Goal: Transaction & Acquisition: Purchase product/service

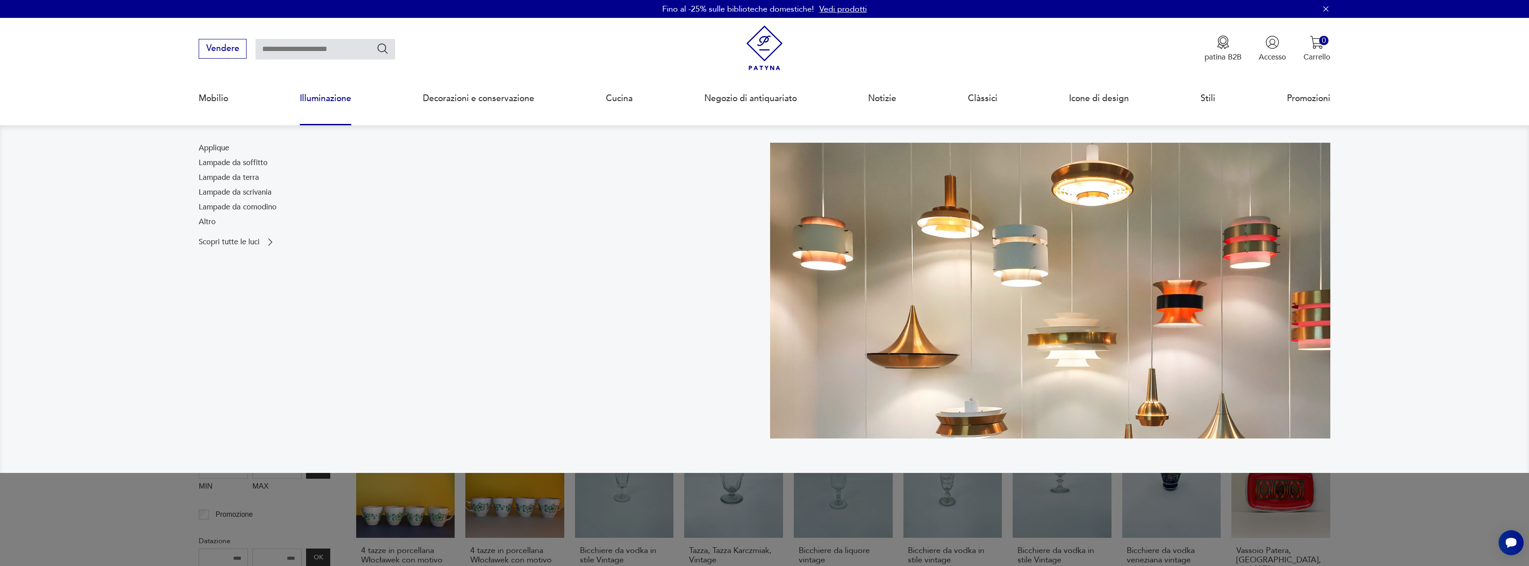
click at [314, 102] on link "Illuminazione" at bounding box center [325, 98] width 51 height 41
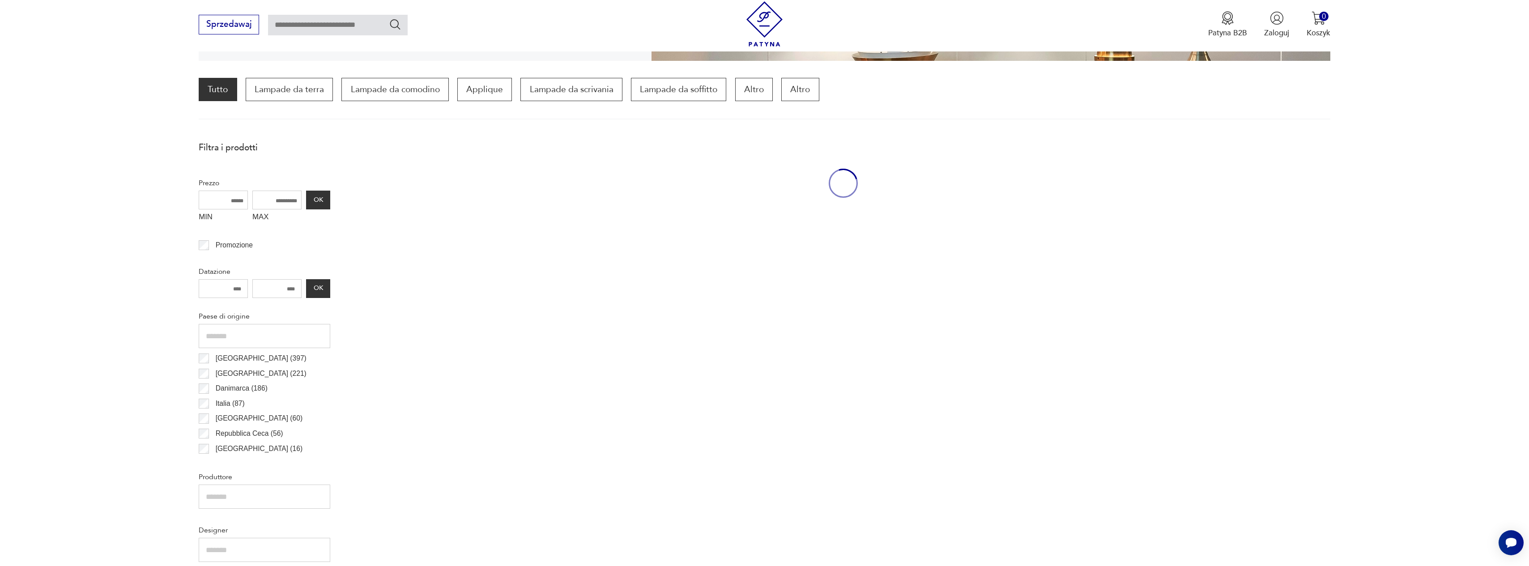
scroll to position [266, 0]
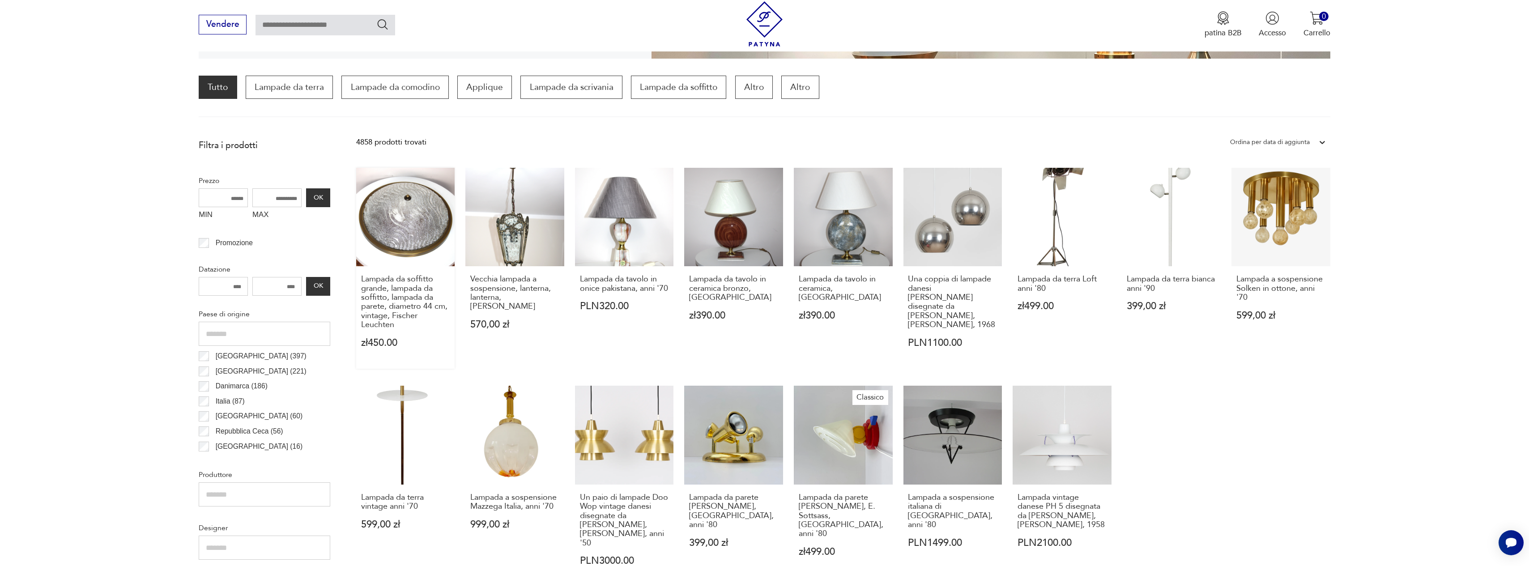
click at [422, 250] on link "Lampada da soffitto grande, lampada da soffitto, lampada da parete, diametro 44…" at bounding box center [405, 268] width 99 height 201
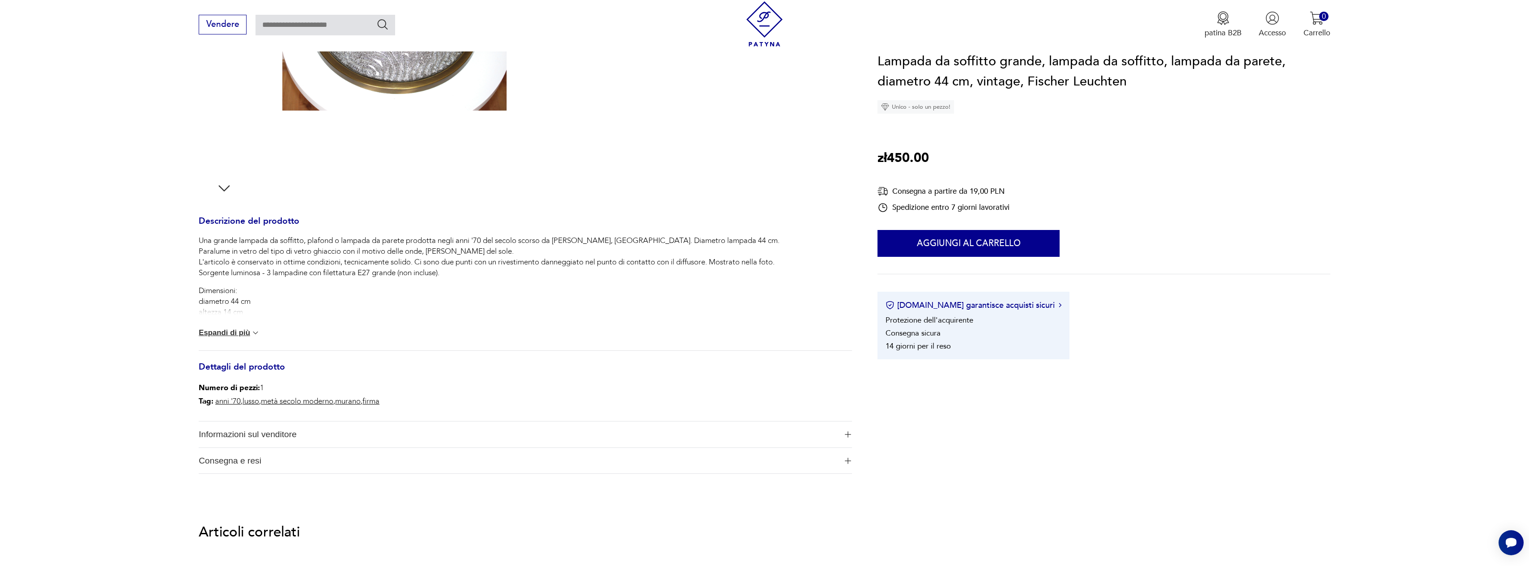
scroll to position [322, 0]
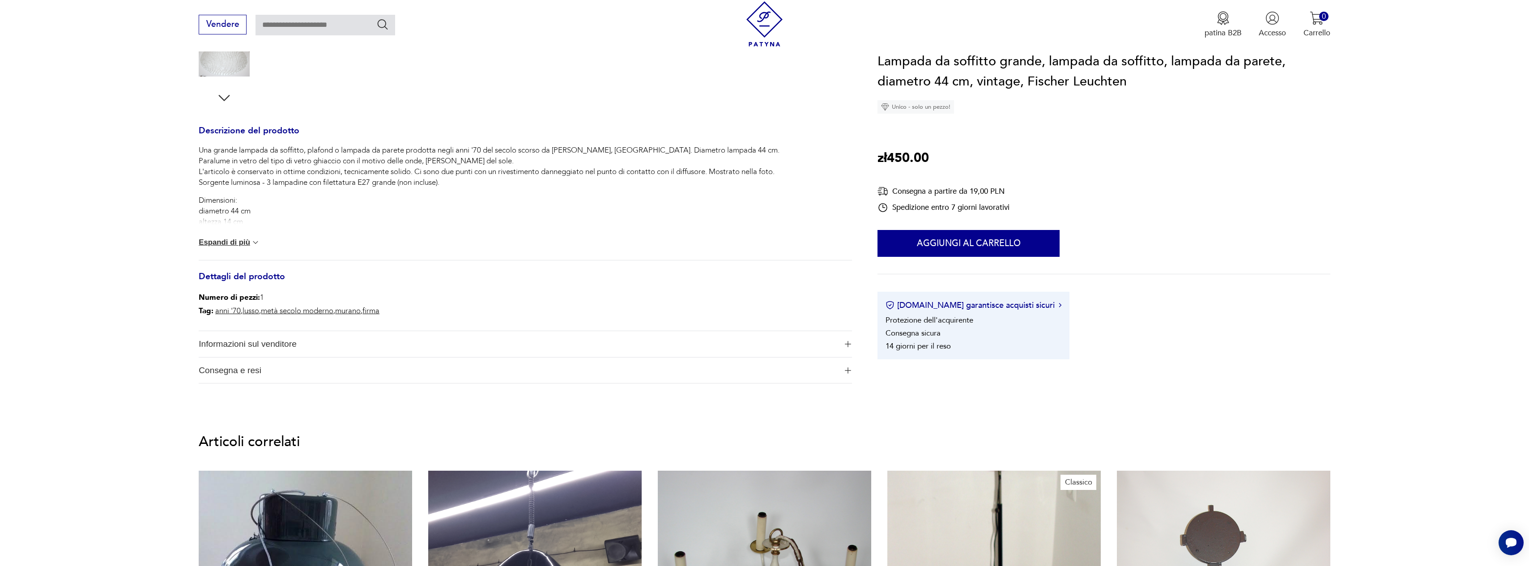
click at [603, 346] on span "Informazioni sul venditore" at bounding box center [518, 344] width 638 height 26
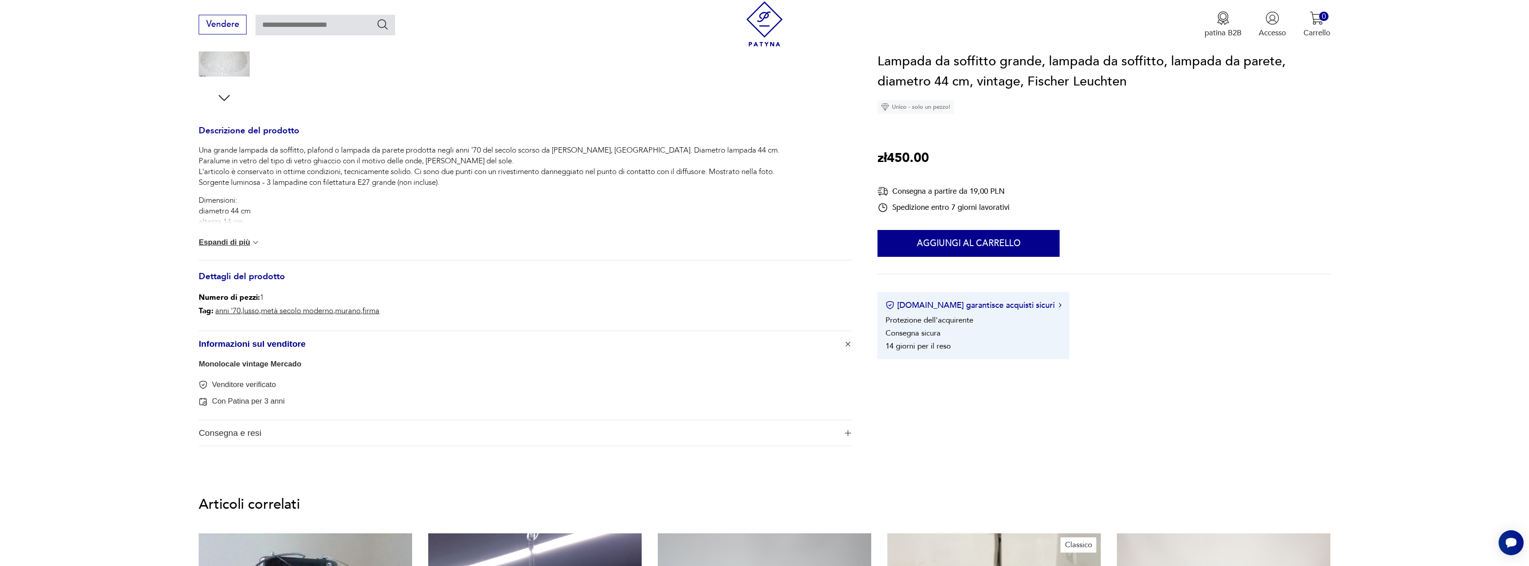
click at [605, 345] on span "Informazioni sul venditore" at bounding box center [518, 344] width 638 height 26
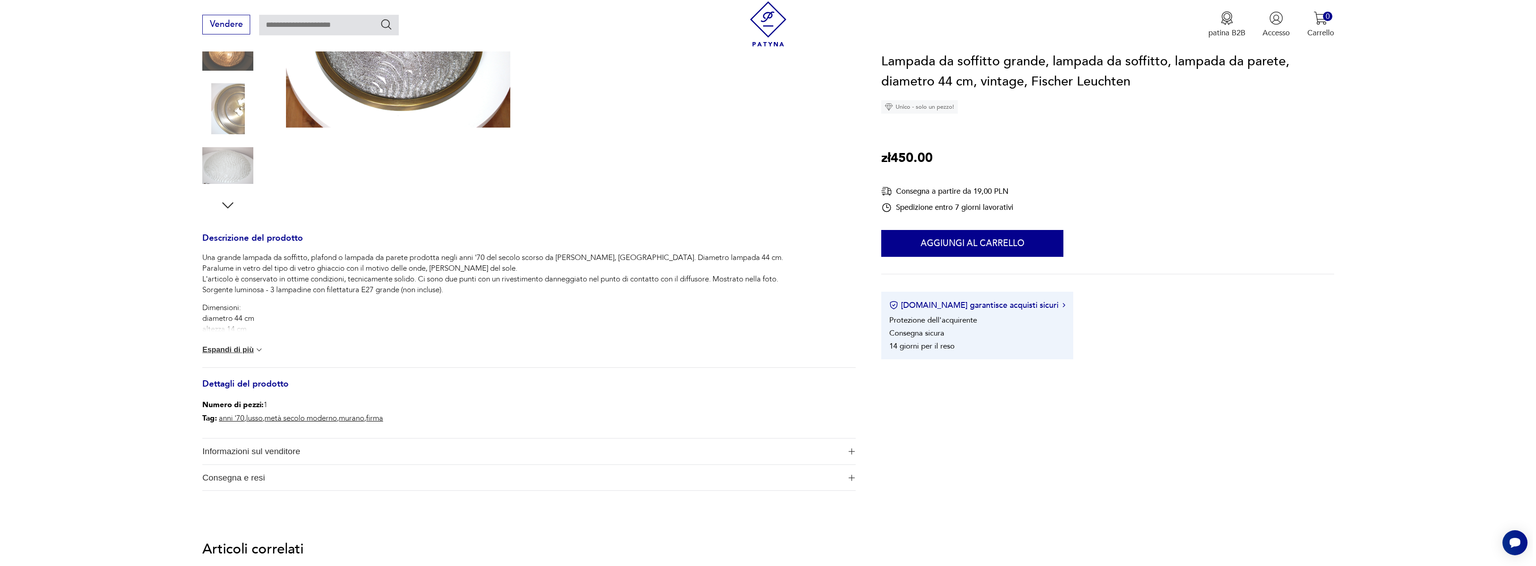
scroll to position [0, 0]
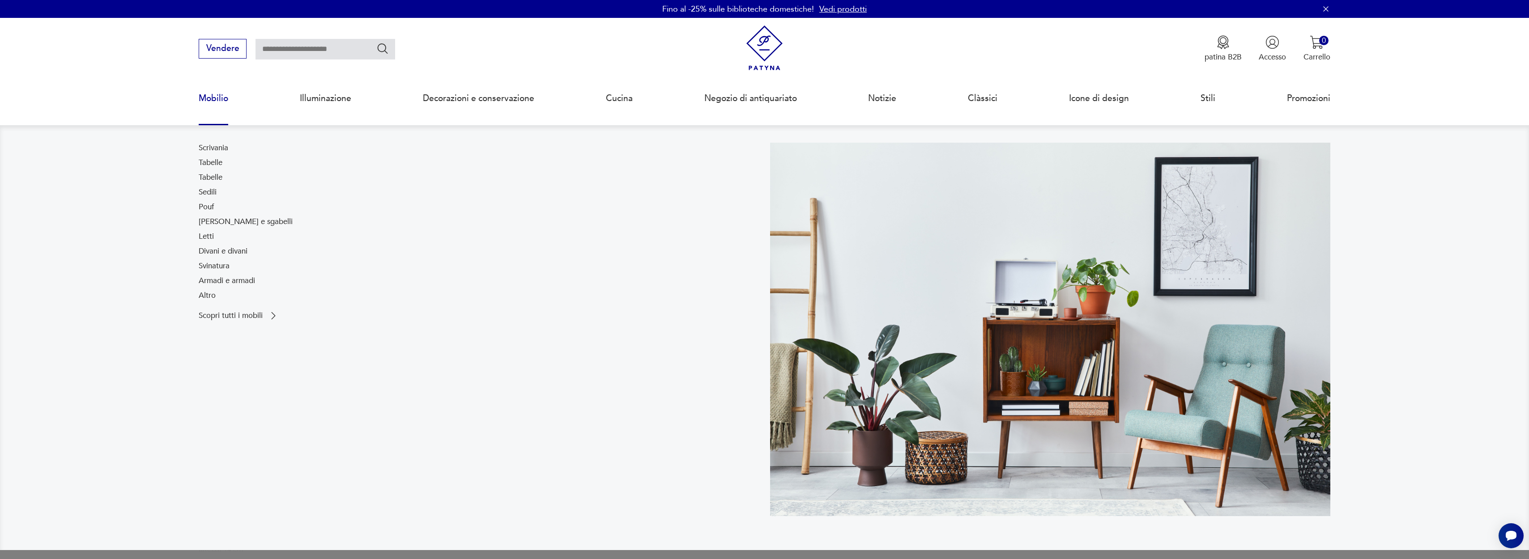
click at [216, 100] on link "Mobilio" at bounding box center [214, 98] width 30 height 41
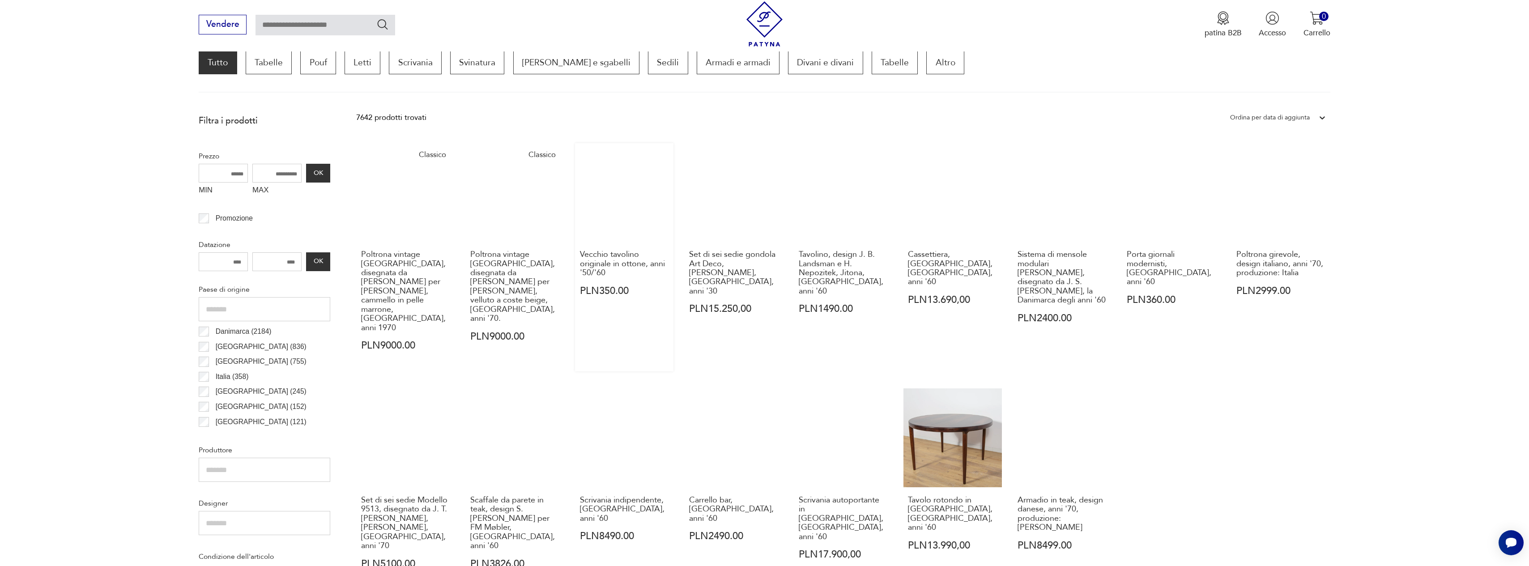
scroll to position [356, 0]
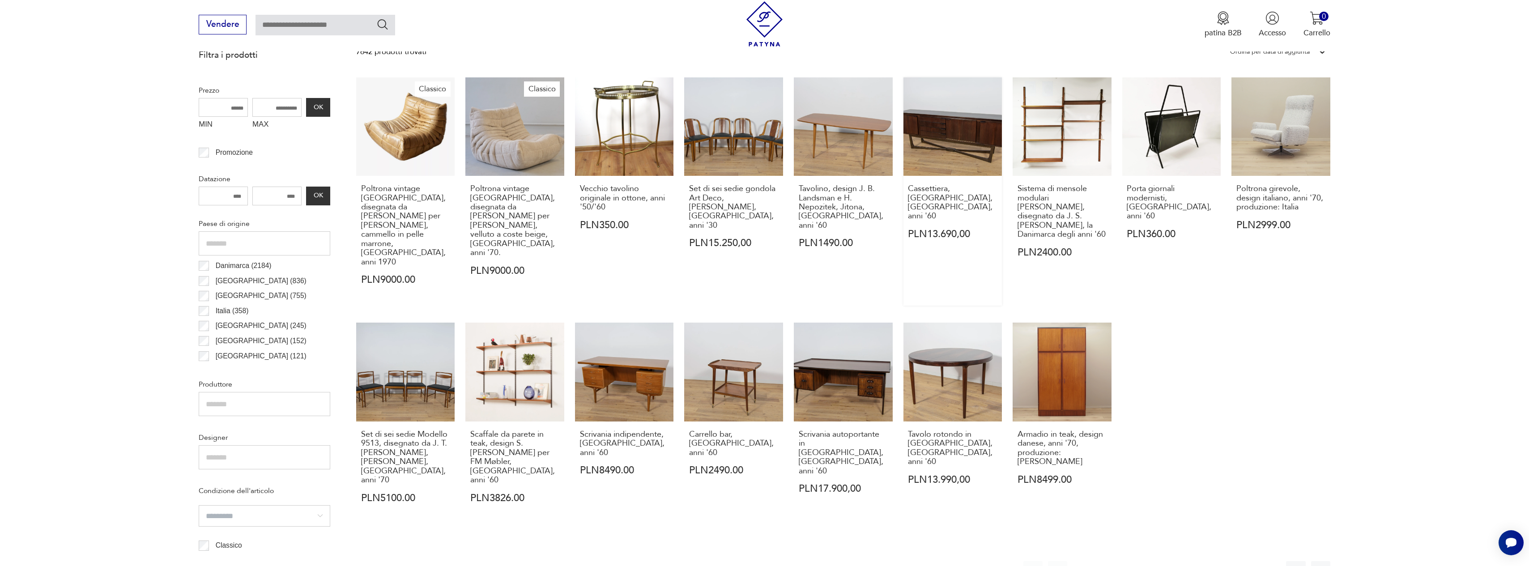
click at [967, 147] on link "Cassettiera, [GEOGRAPHIC_DATA], [GEOGRAPHIC_DATA], anni '60 PLN13.690,00" at bounding box center [952, 191] width 99 height 228
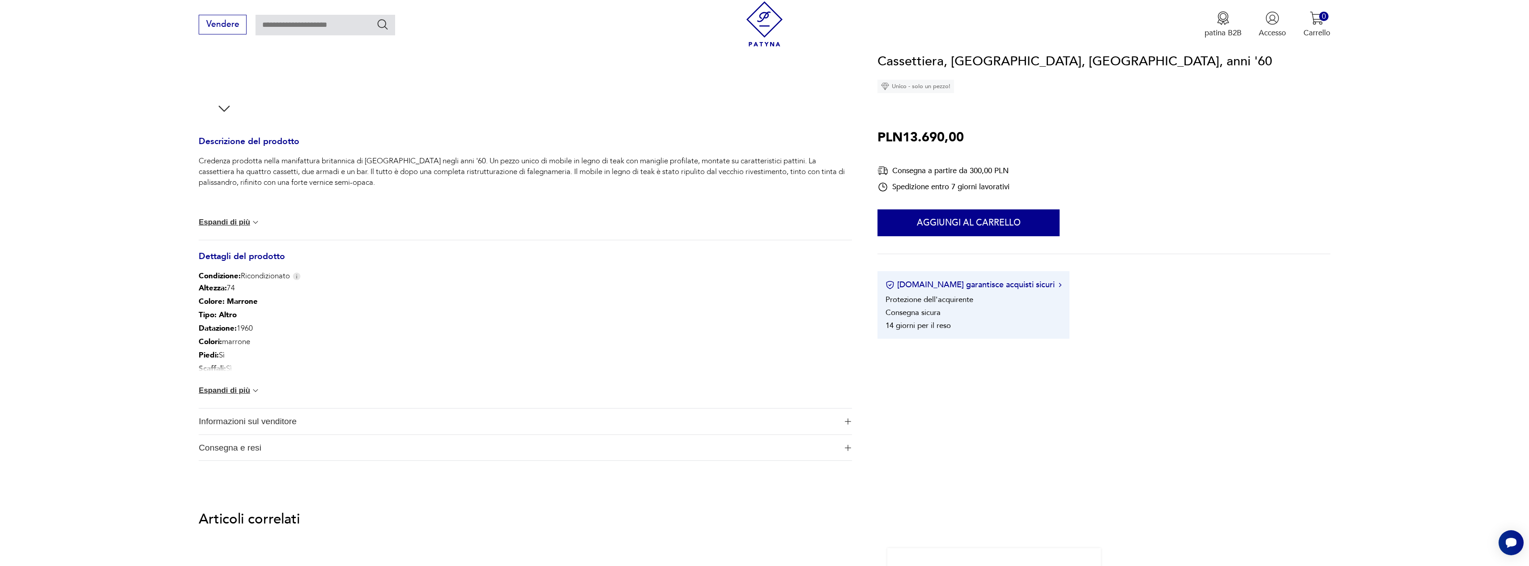
scroll to position [483, 0]
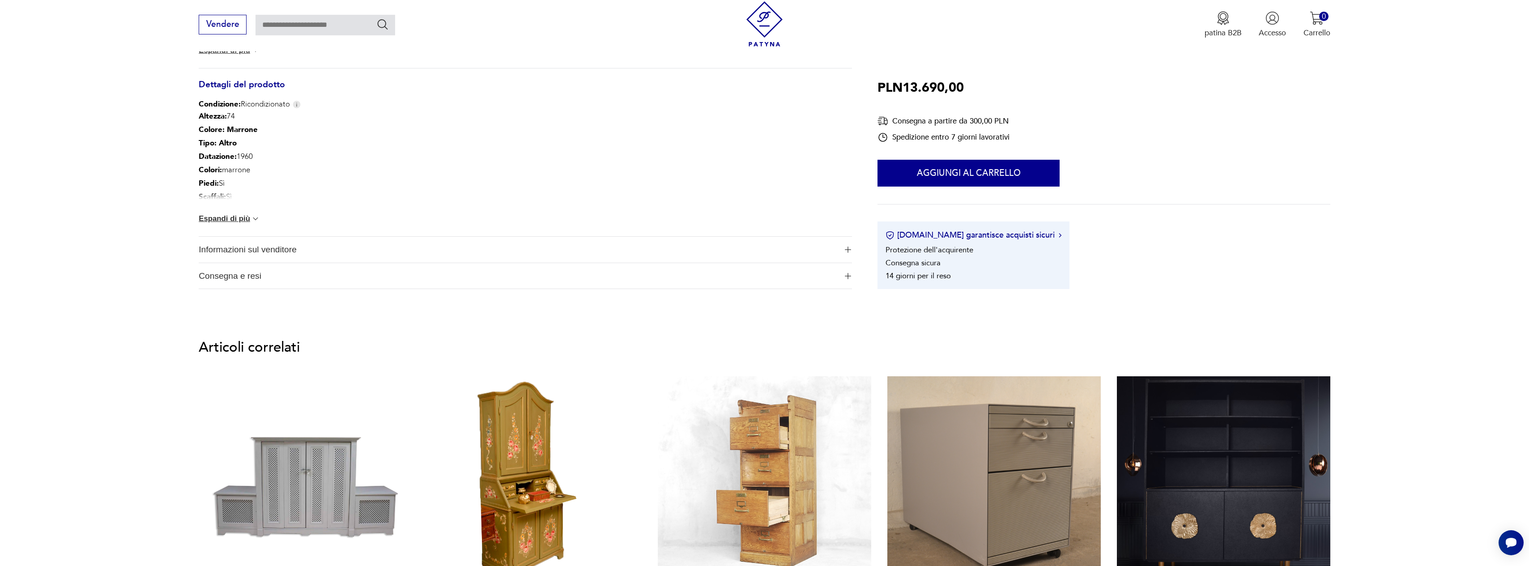
click at [321, 236] on div "Altezza: 74 Colore: Marrone Tipo: Altro Datazione: 1960 Colori: marrone Piedi: …" at bounding box center [525, 173] width 653 height 127
click at [317, 247] on span "Informazioni sul venditore" at bounding box center [518, 250] width 638 height 26
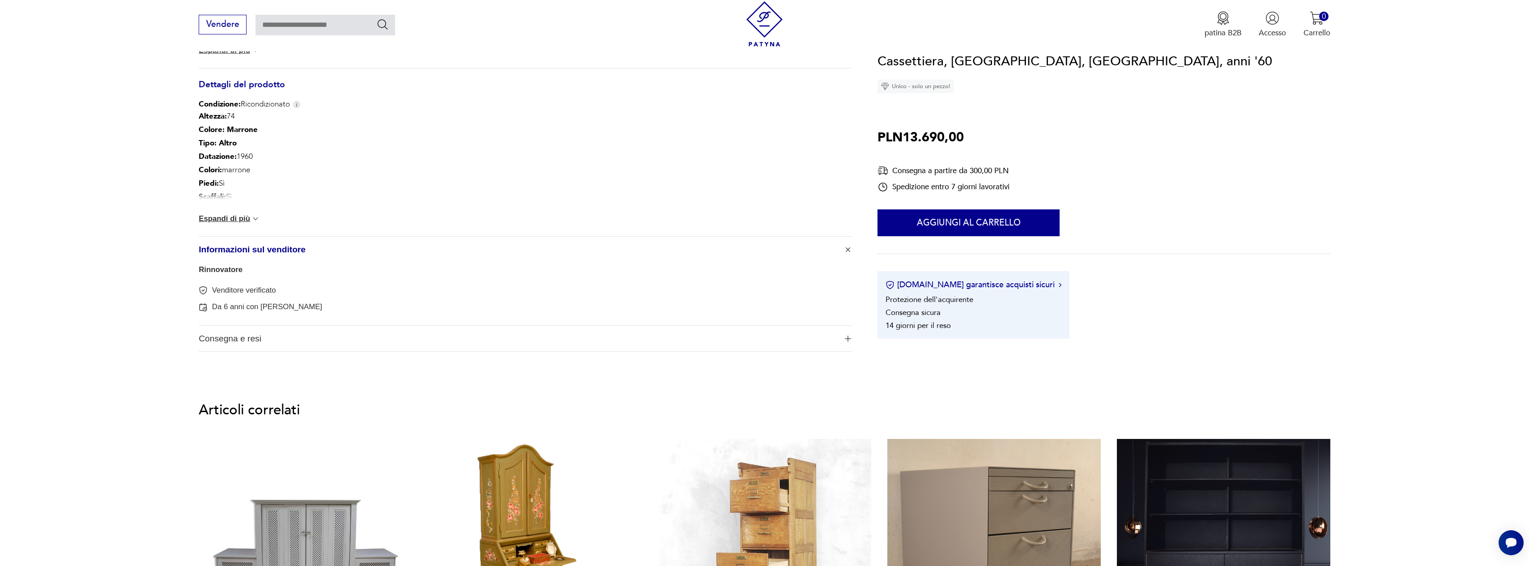
click at [317, 248] on span "Informazioni sul venditore" at bounding box center [518, 250] width 638 height 26
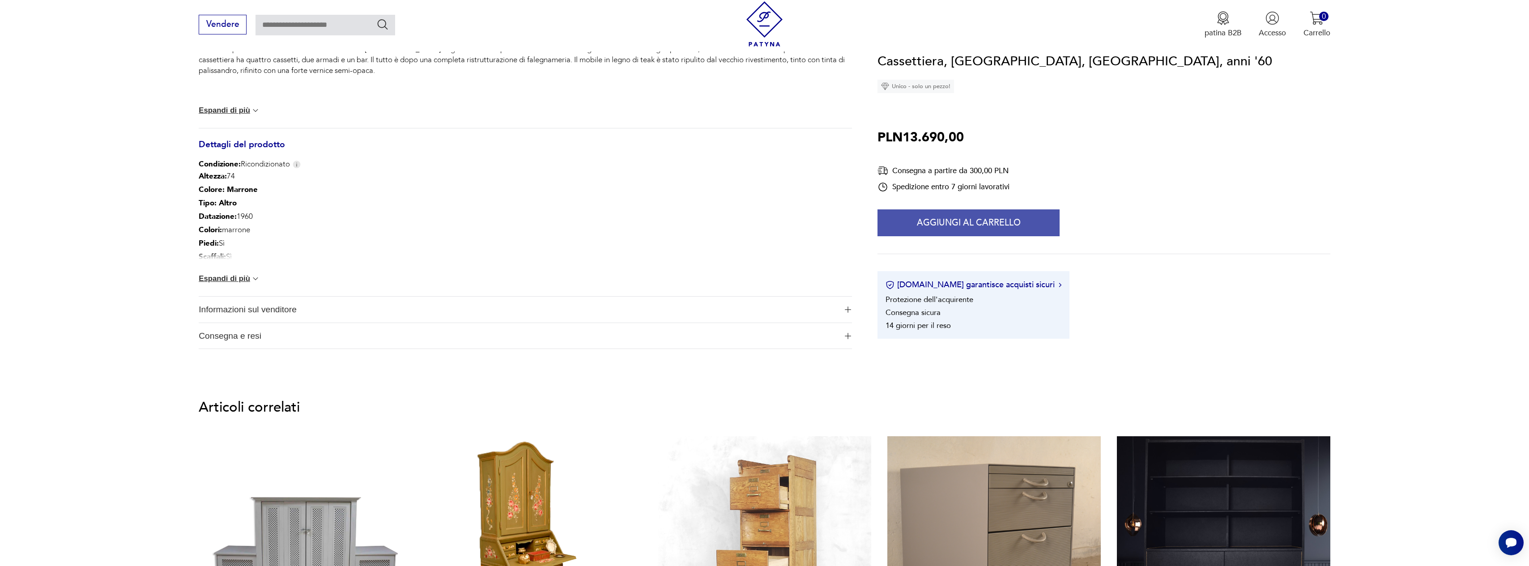
scroll to position [376, 0]
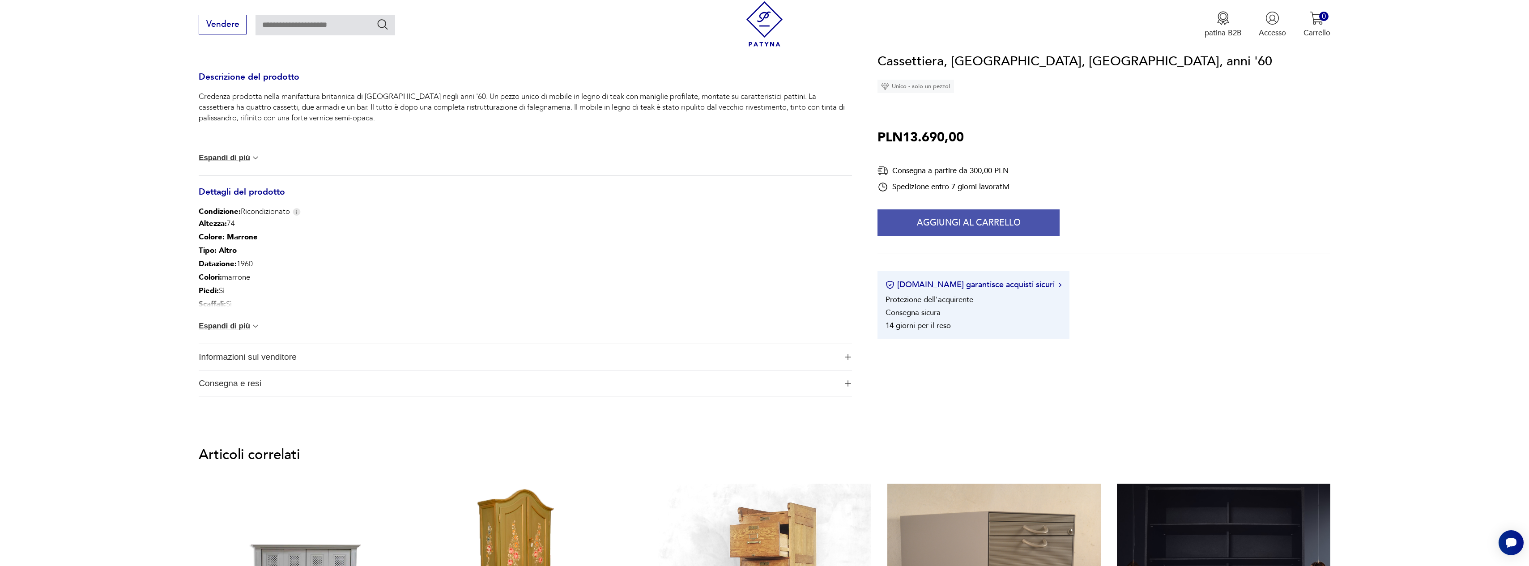
click at [959, 221] on font "Aggiungi al carrello" at bounding box center [969, 223] width 104 height 12
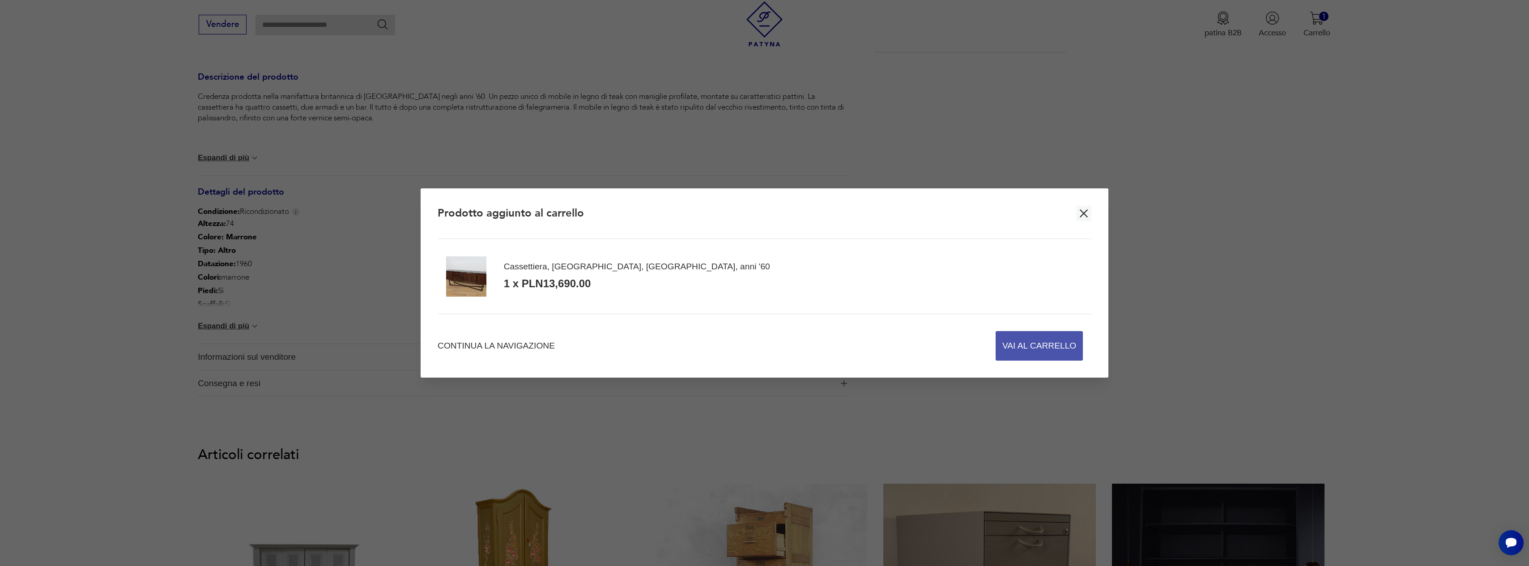
click at [1050, 349] on span "Vai al carrello" at bounding box center [1039, 346] width 74 height 29
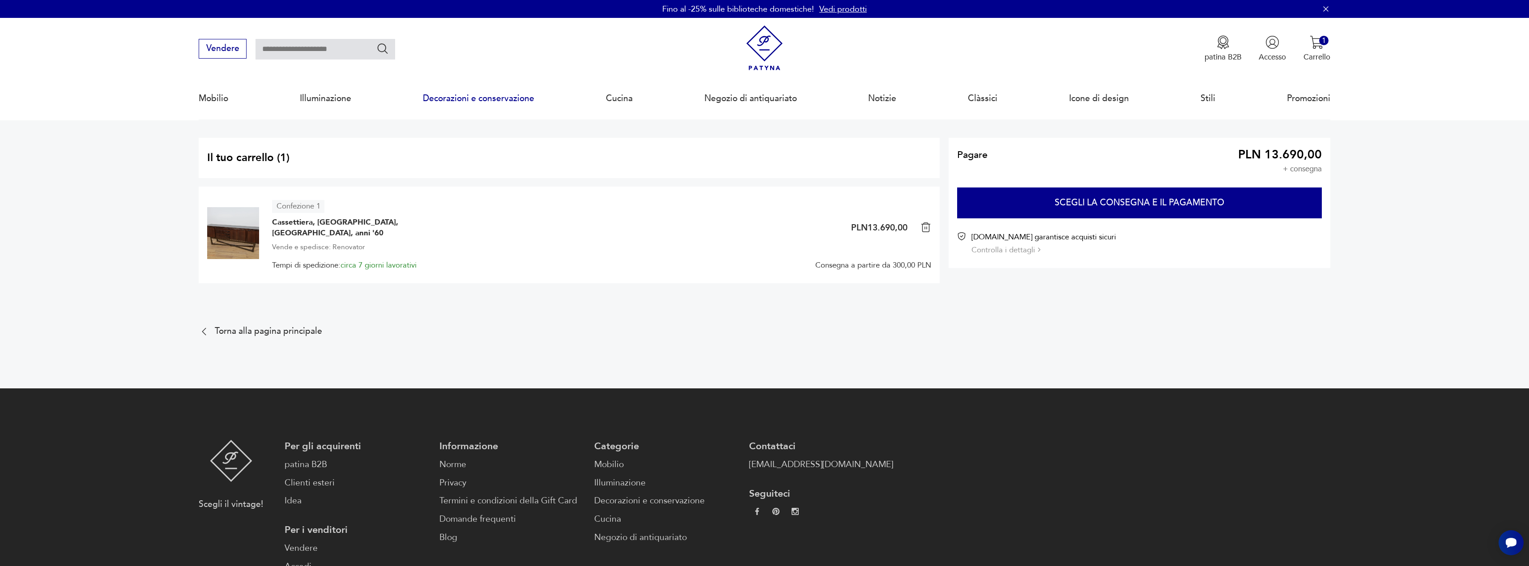
click at [480, 103] on link "Decorazioni e conservazione" at bounding box center [478, 98] width 111 height 41
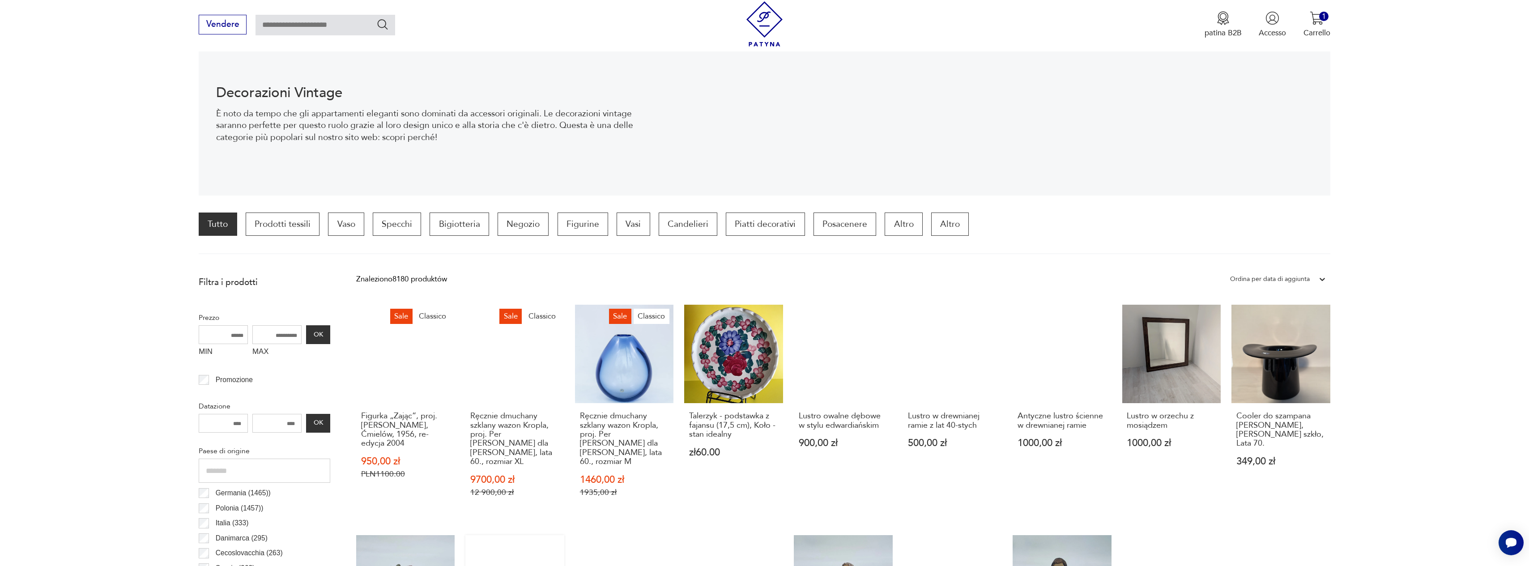
scroll to position [302, 0]
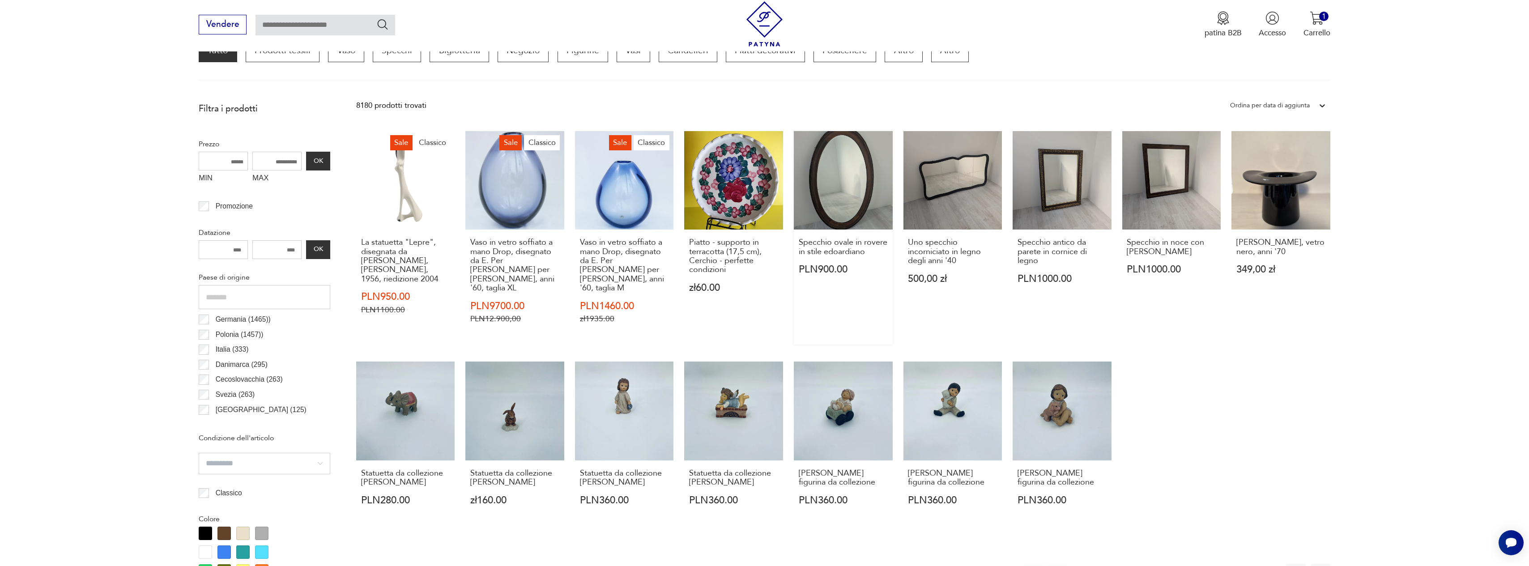
click at [816, 174] on link "Specchio ovale in rovere in stile edoardiano PLN900.00" at bounding box center [843, 237] width 99 height 213
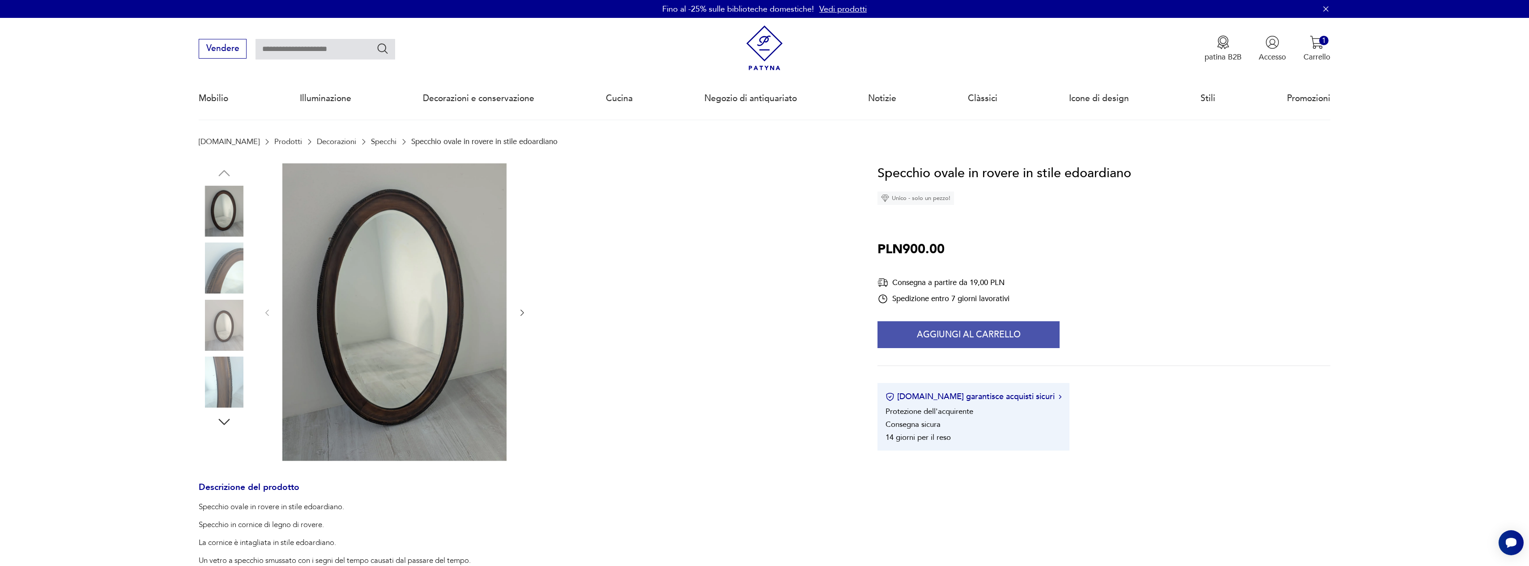
click at [952, 332] on font "Aggiungi al carrello" at bounding box center [969, 335] width 104 height 12
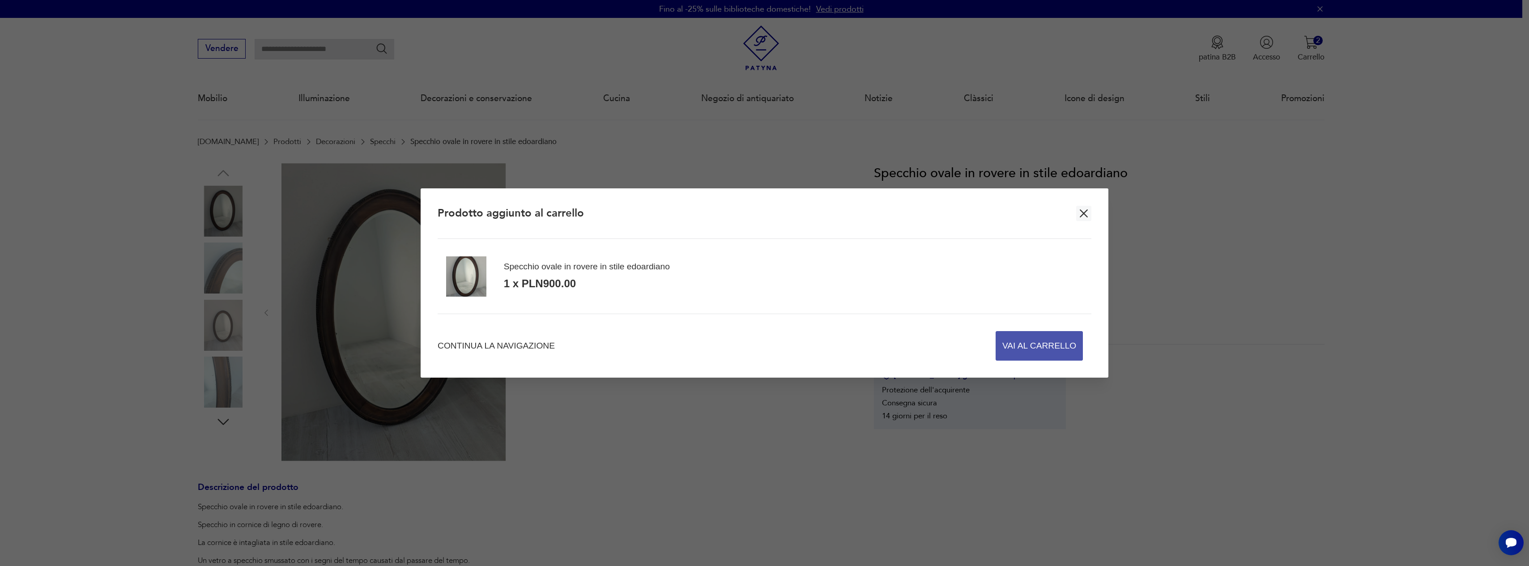
click at [1014, 336] on span "Vai al carrello" at bounding box center [1039, 346] width 74 height 29
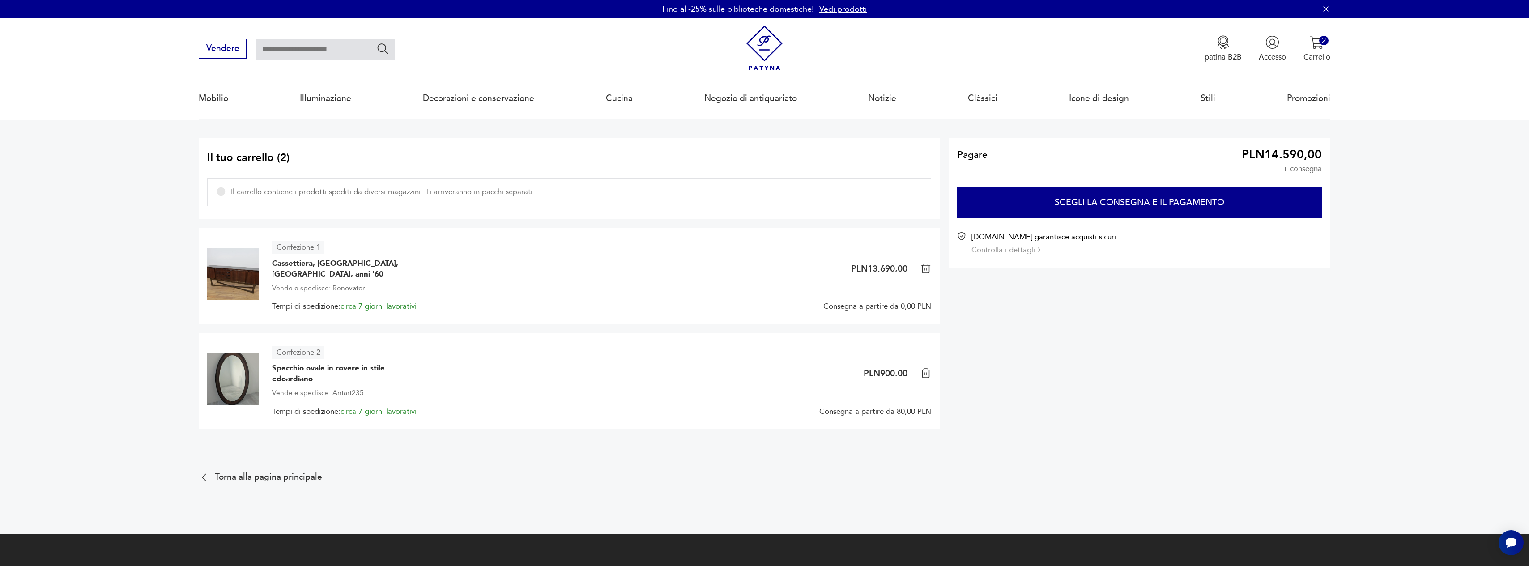
click at [1299, 166] on p "+ consegna" at bounding box center [1302, 169] width 39 height 9
click at [1022, 250] on font "Controlla i dettagli" at bounding box center [1003, 250] width 64 height 10
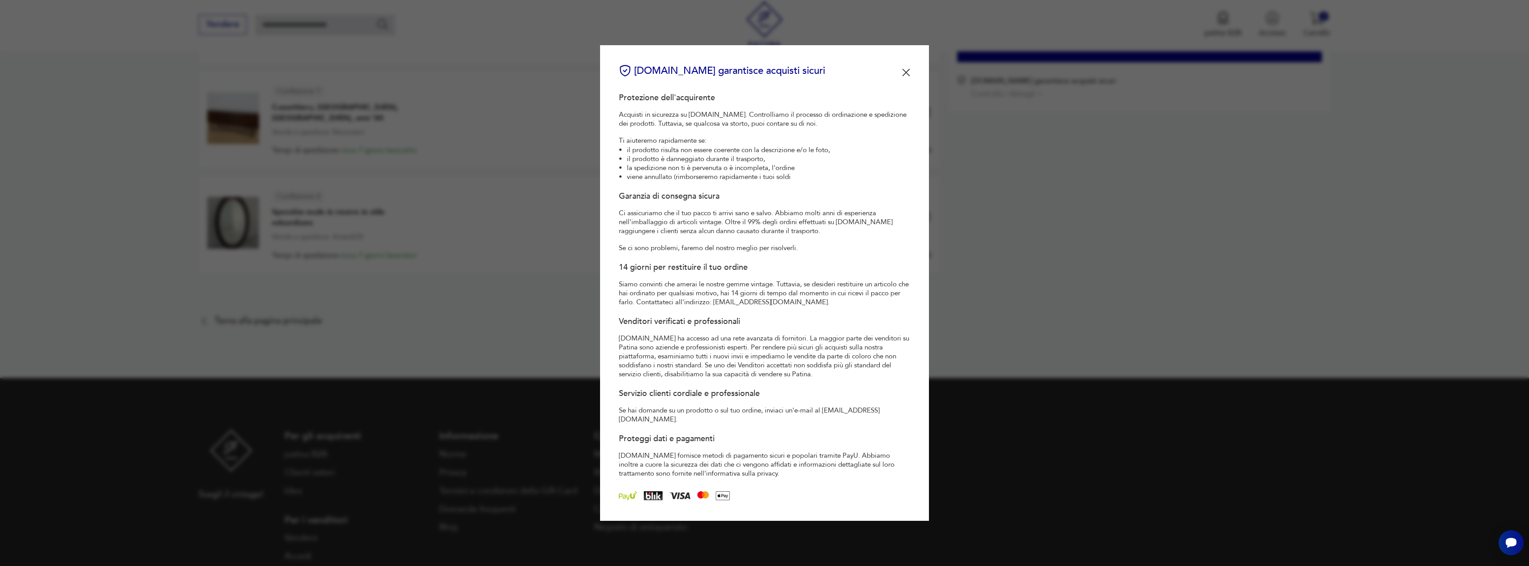
scroll to position [111, 0]
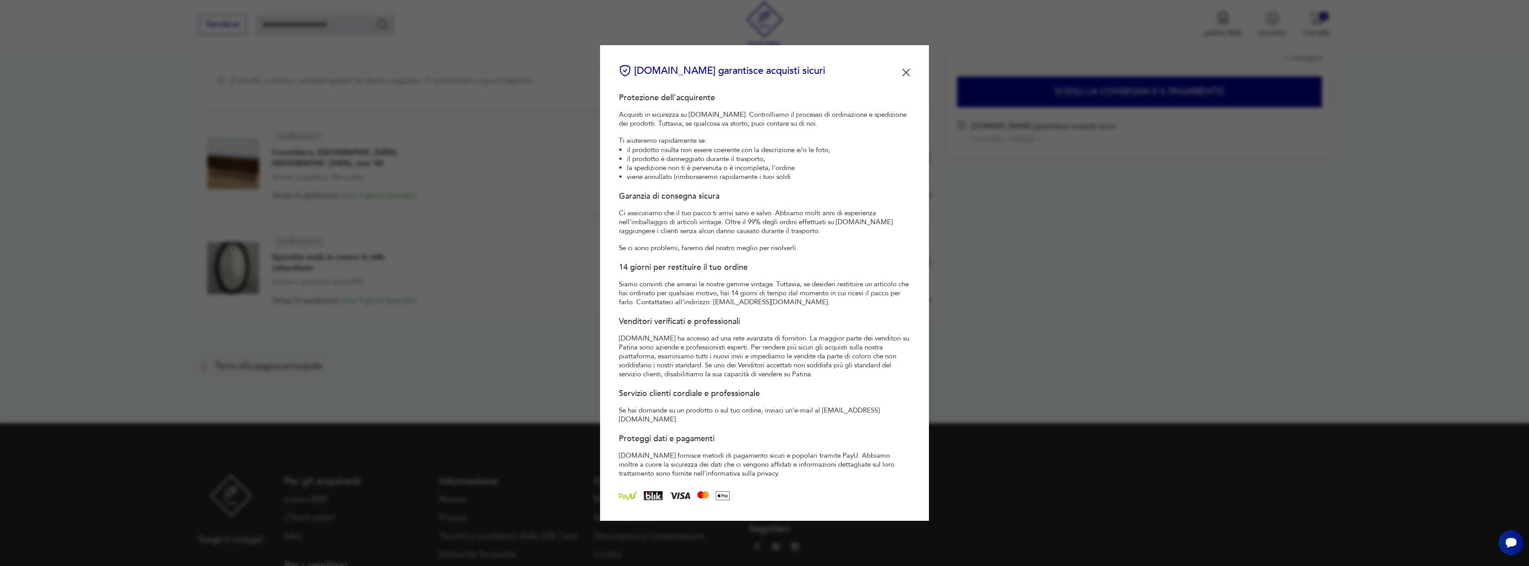
click at [911, 77] on div "[DOMAIN_NAME] garantisce acquisti sicuri Protezione dell'acquirente Acquisti in…" at bounding box center [764, 283] width 329 height 476
click at [902, 77] on img at bounding box center [906, 72] width 8 height 8
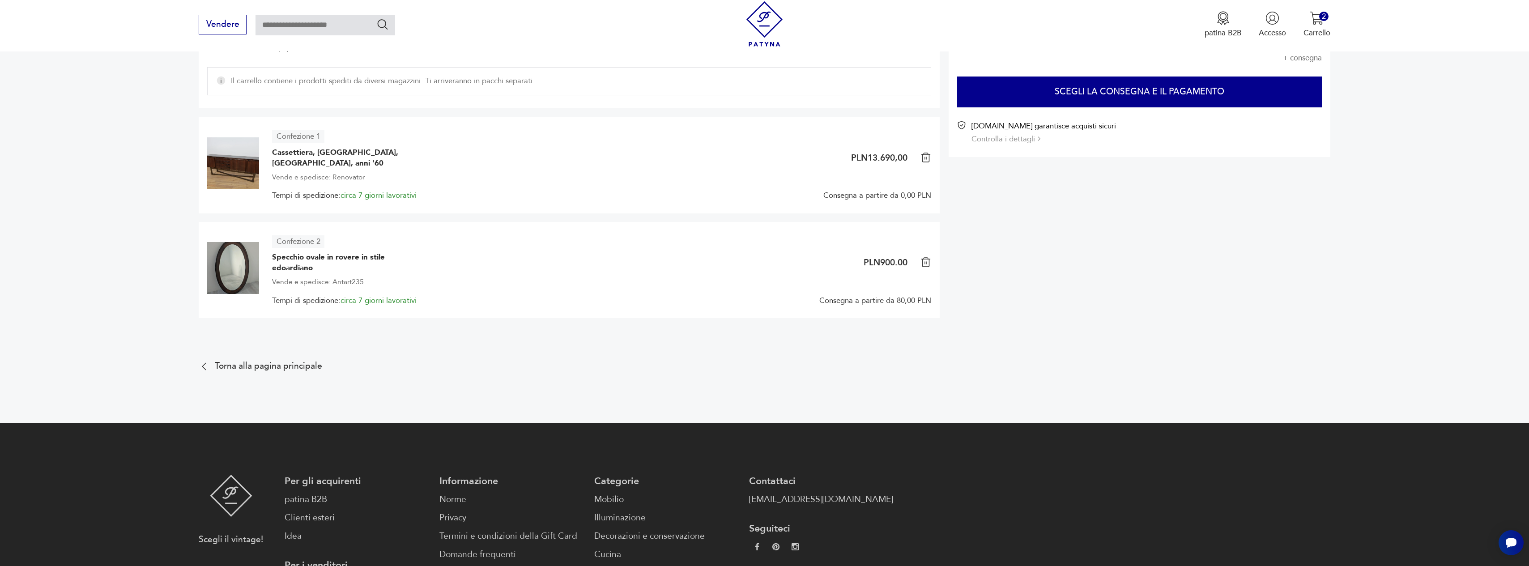
click at [1047, 74] on section "Pagare PLN14.590,00 + consegna Scegli la consegna e il pagamento [DOMAIN_NAME] …" at bounding box center [1140, 92] width 382 height 130
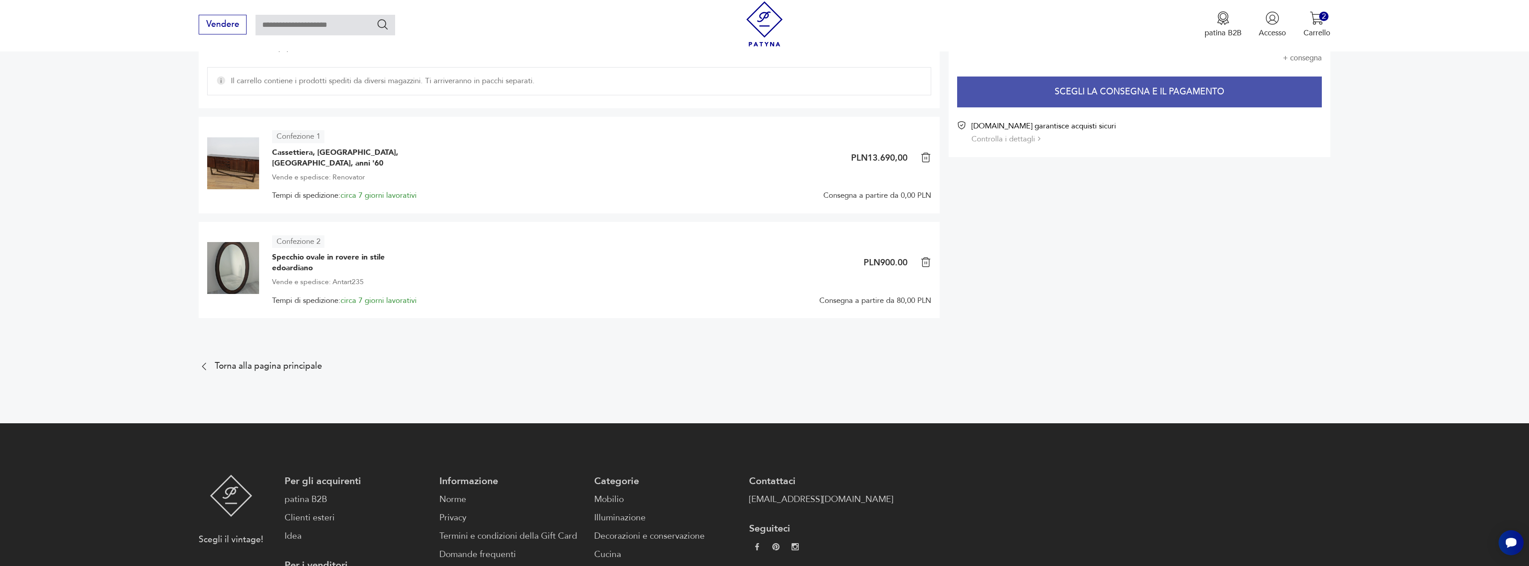
click at [1061, 96] on font "Scegli la consegna e il pagamento" at bounding box center [1140, 92] width 170 height 12
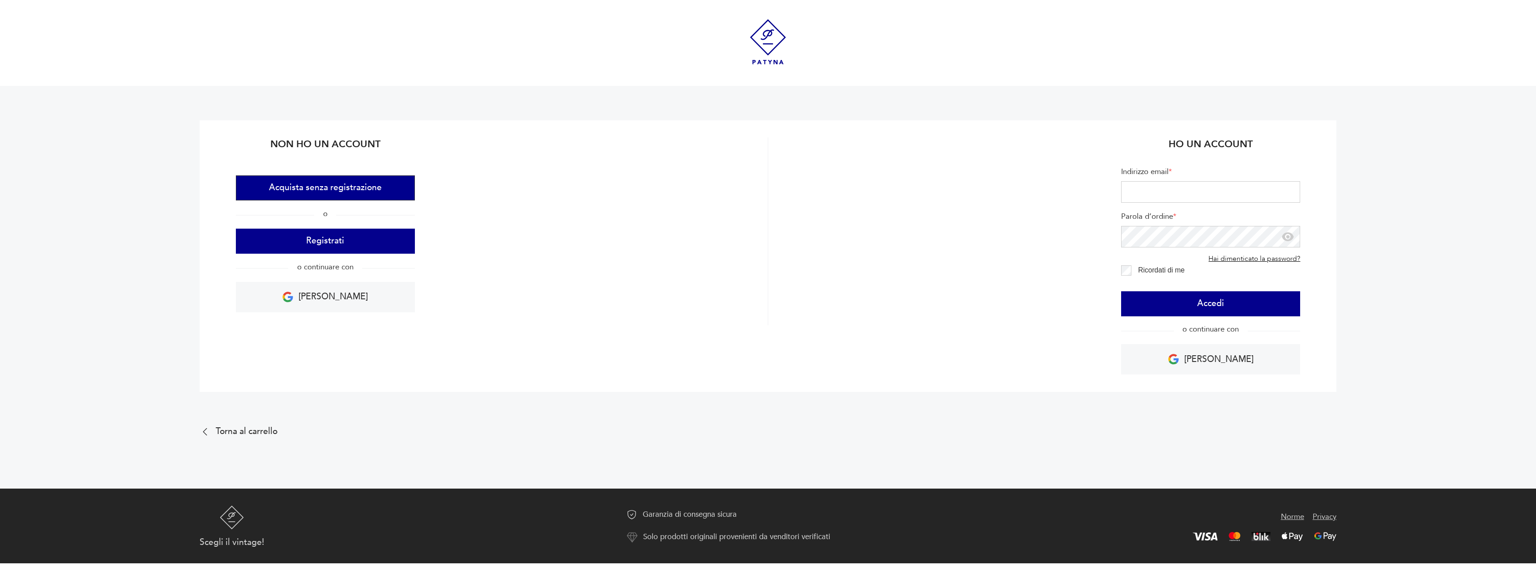
click at [381, 192] on button "Acquista senza registrazione" at bounding box center [325, 187] width 179 height 25
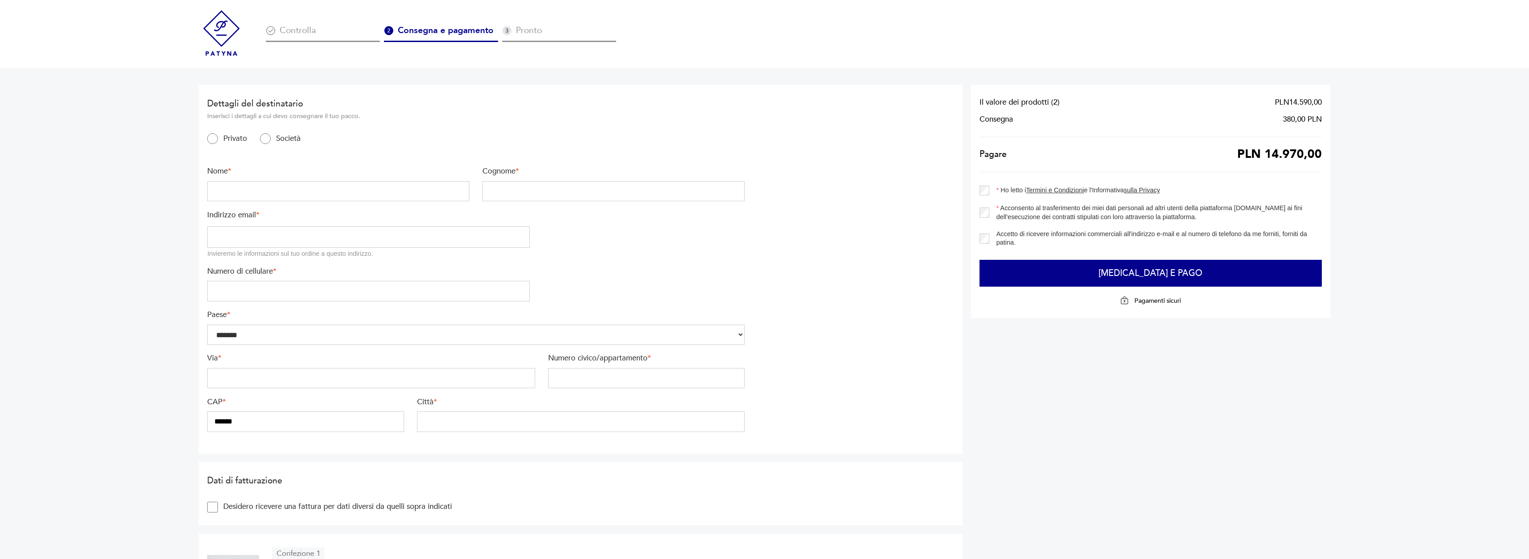
click at [232, 25] on img at bounding box center [222, 33] width 46 height 46
